Goal: Find specific page/section: Find specific page/section

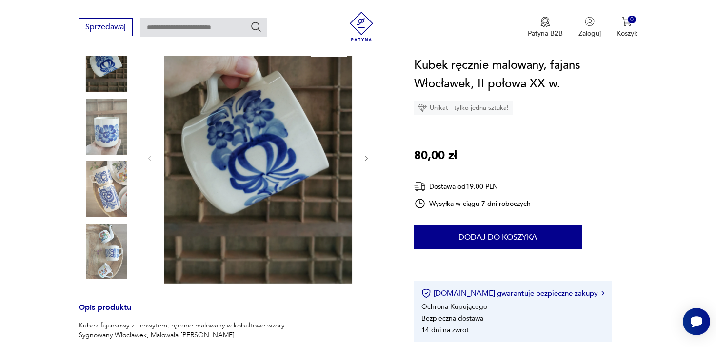
click at [103, 182] on img at bounding box center [107, 189] width 56 height 56
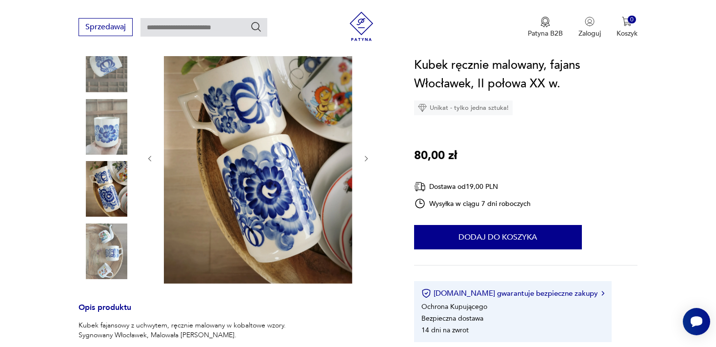
click at [109, 245] on img at bounding box center [107, 251] width 56 height 56
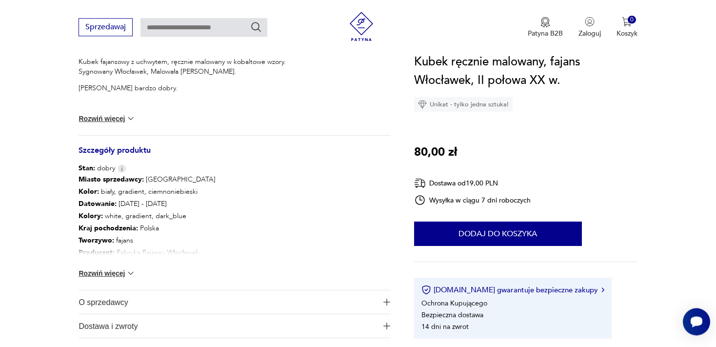
scroll to position [394, 0]
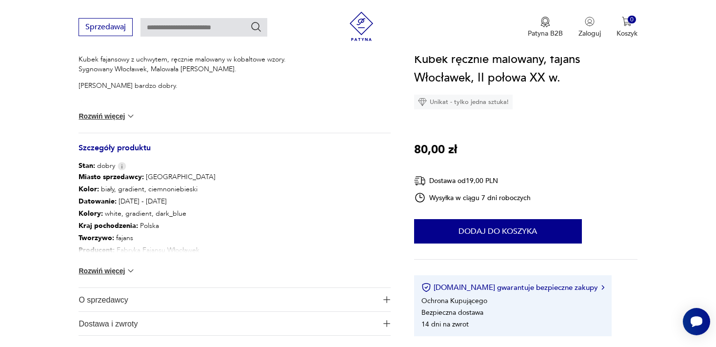
click at [106, 269] on button "Rozwiń więcej" at bounding box center [107, 271] width 57 height 10
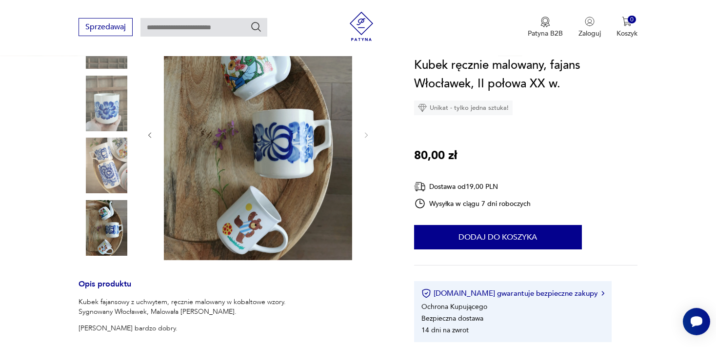
scroll to position [121, 0]
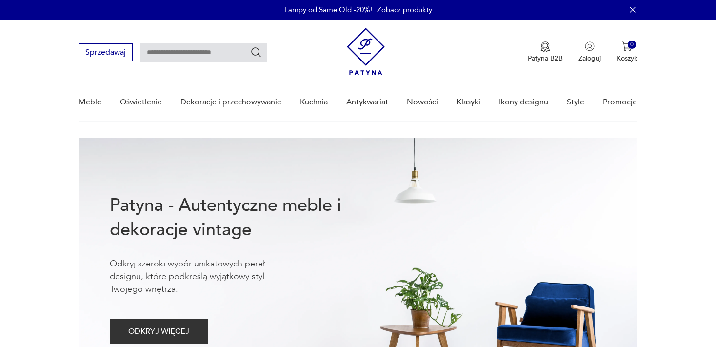
click at [217, 54] on input "text" at bounding box center [203, 52] width 127 height 19
type input "*********"
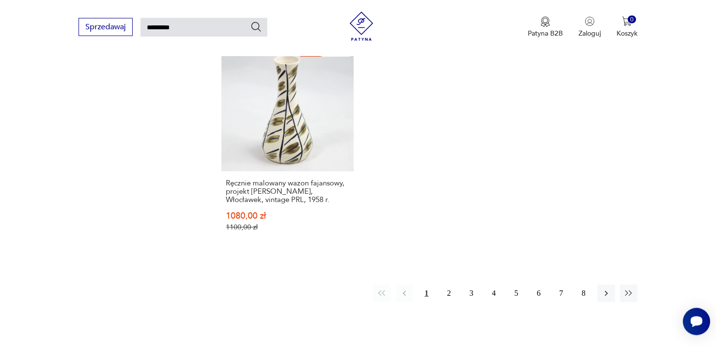
scroll to position [1253, 0]
click at [448, 283] on button "2" at bounding box center [449, 292] width 18 height 18
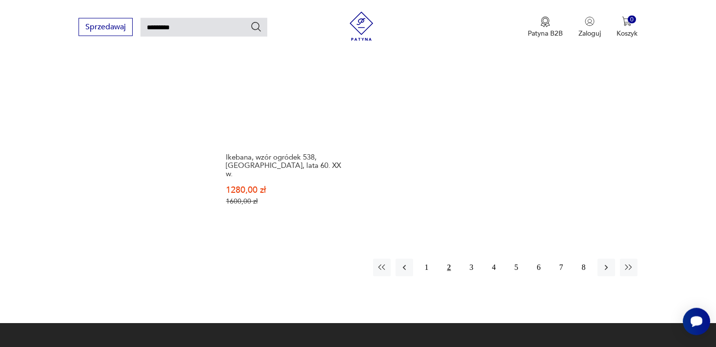
scroll to position [1313, 0]
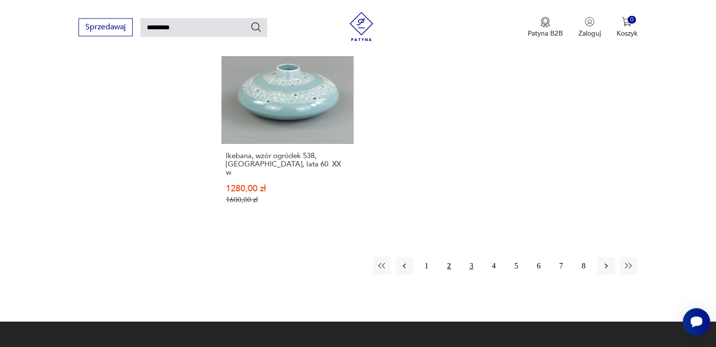
click at [469, 257] on button "3" at bounding box center [472, 266] width 18 height 18
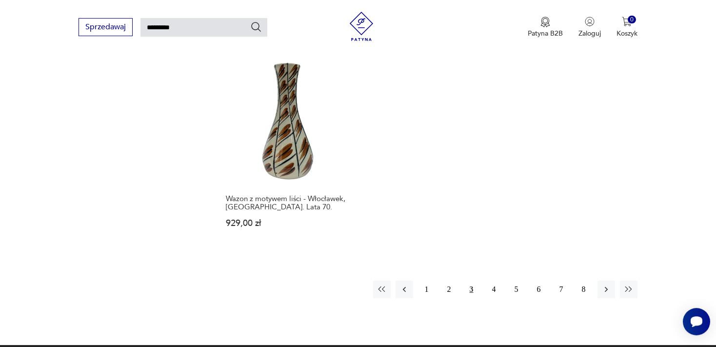
scroll to position [1244, 0]
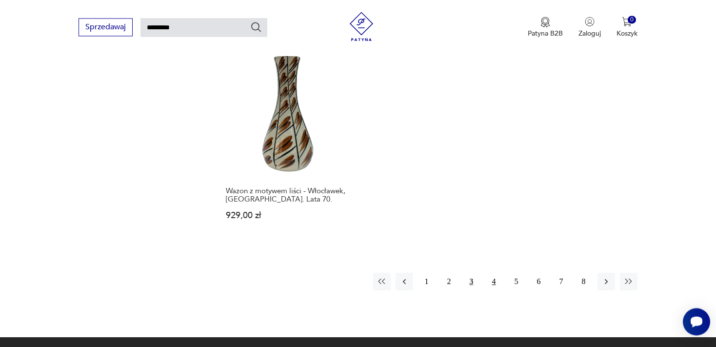
click at [493, 273] on button "4" at bounding box center [494, 282] width 18 height 18
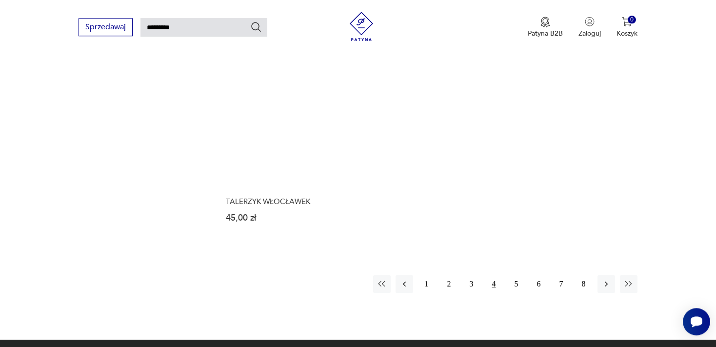
scroll to position [1219, 0]
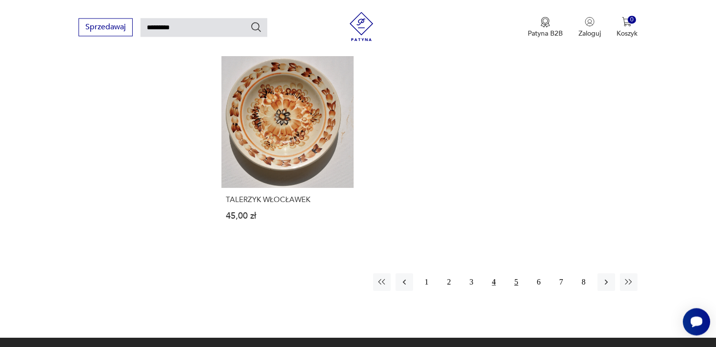
click at [515, 273] on button "5" at bounding box center [517, 282] width 18 height 18
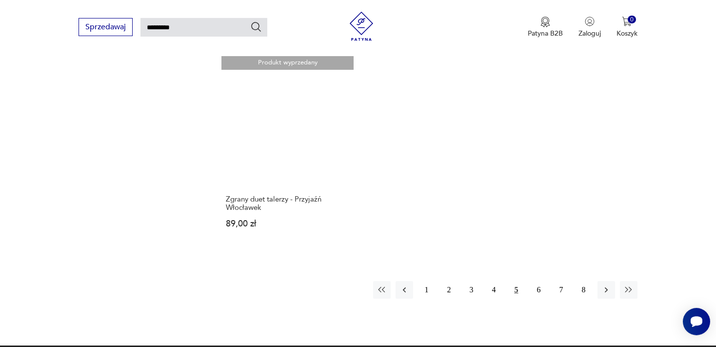
scroll to position [1236, 0]
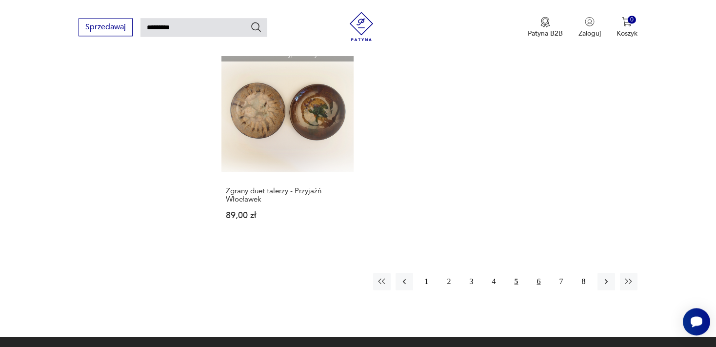
click at [539, 273] on button "6" at bounding box center [539, 282] width 18 height 18
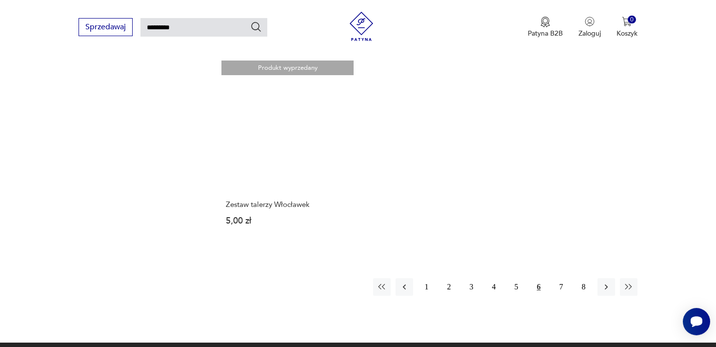
scroll to position [1219, 0]
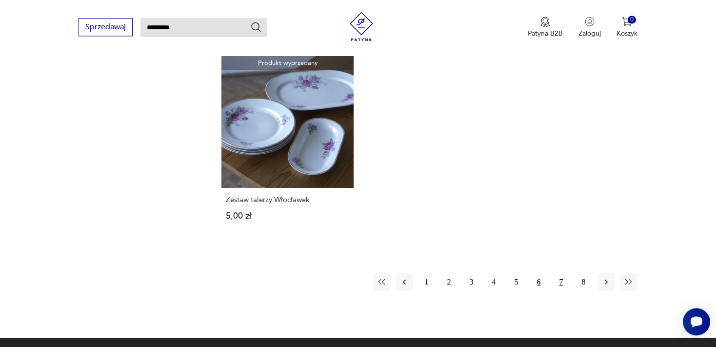
click at [560, 273] on button "7" at bounding box center [561, 282] width 18 height 18
